Goal: Navigation & Orientation: Find specific page/section

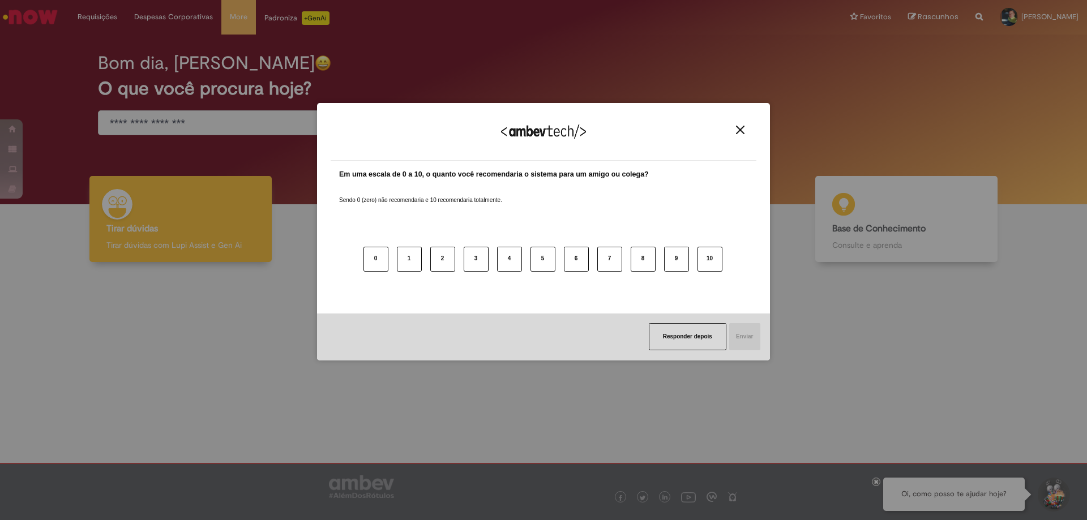
click at [652, 222] on div "0 1 2 3 4 5 6 7 8 9 10" at bounding box center [543, 252] width 409 height 89
click at [744, 127] on img "Close" at bounding box center [740, 130] width 8 height 8
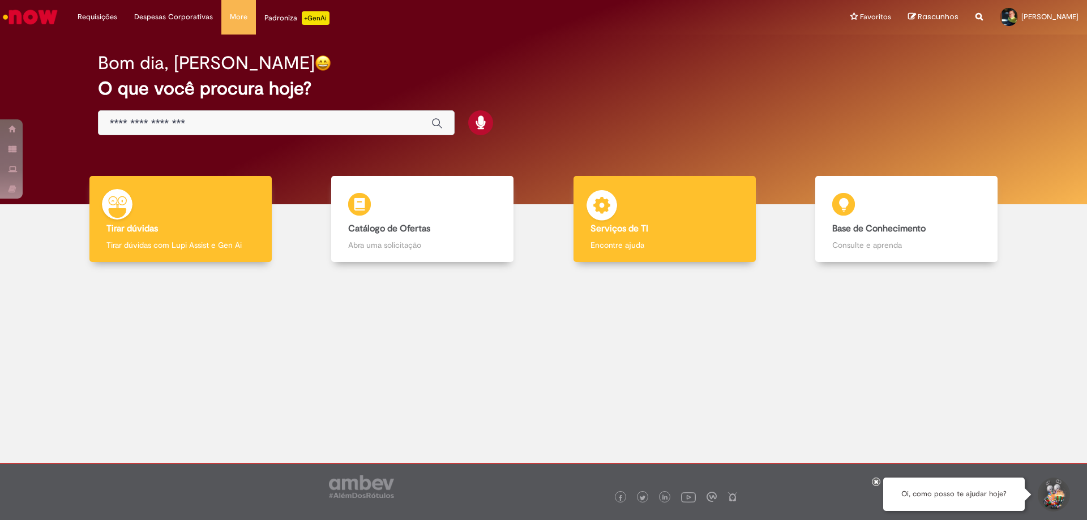
click at [666, 220] on div "Serviços de TI Serviços de TI Encontre ajuda" at bounding box center [665, 219] width 182 height 87
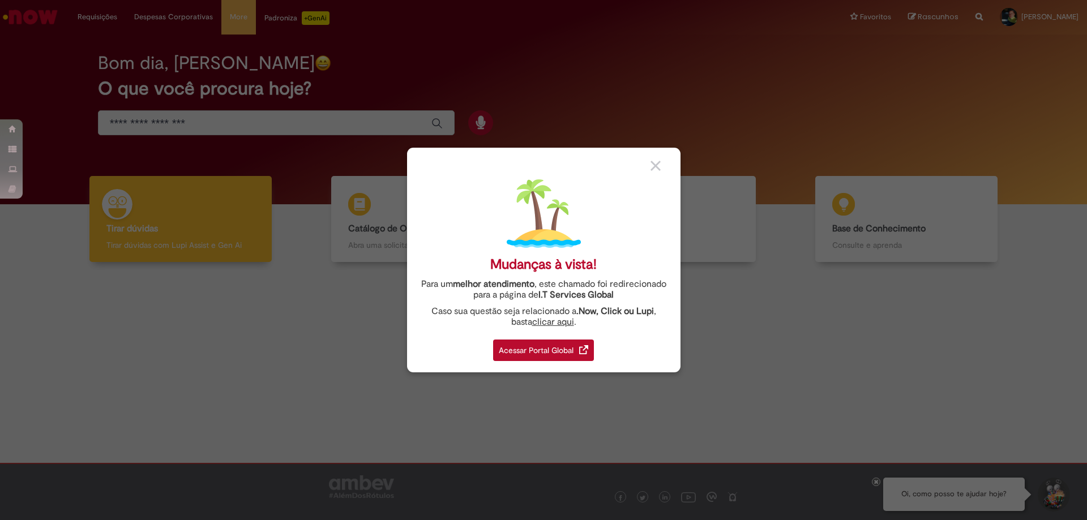
click at [508, 347] on div "Acessar Portal Global" at bounding box center [543, 351] width 101 height 22
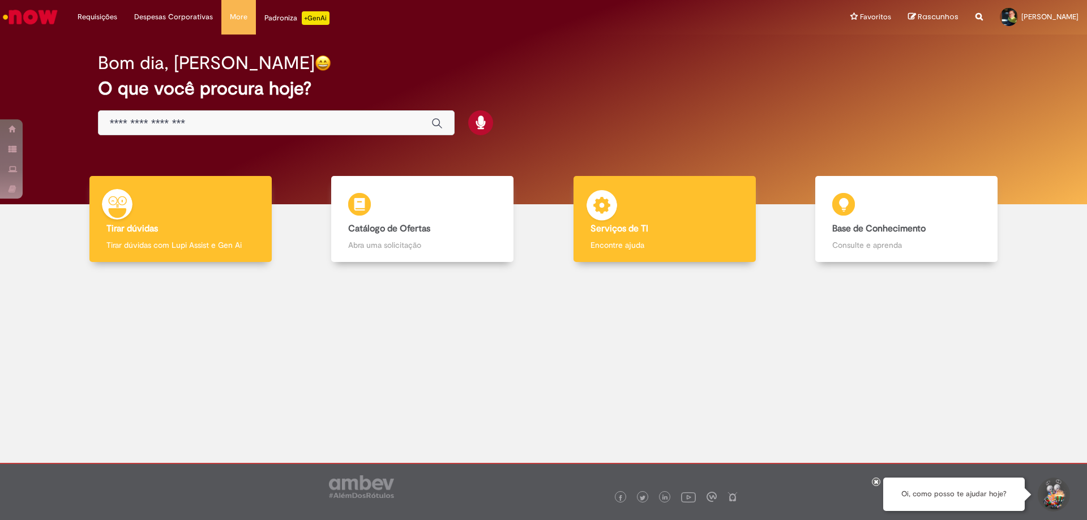
click at [621, 248] on p "Encontre ajuda" at bounding box center [665, 245] width 148 height 11
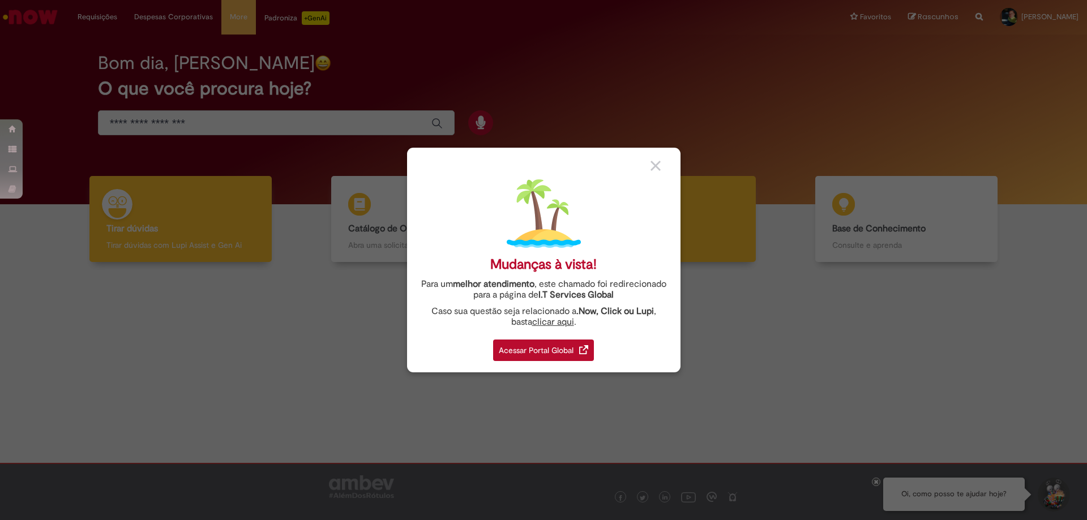
click at [621, 248] on div "Mudanças à vista! Para um melhor atendimento , este chamado foi redirecionado p…" at bounding box center [543, 260] width 273 height 225
click at [578, 354] on div "Acessar Portal Global" at bounding box center [543, 351] width 101 height 22
